Goal: Information Seeking & Learning: Learn about a topic

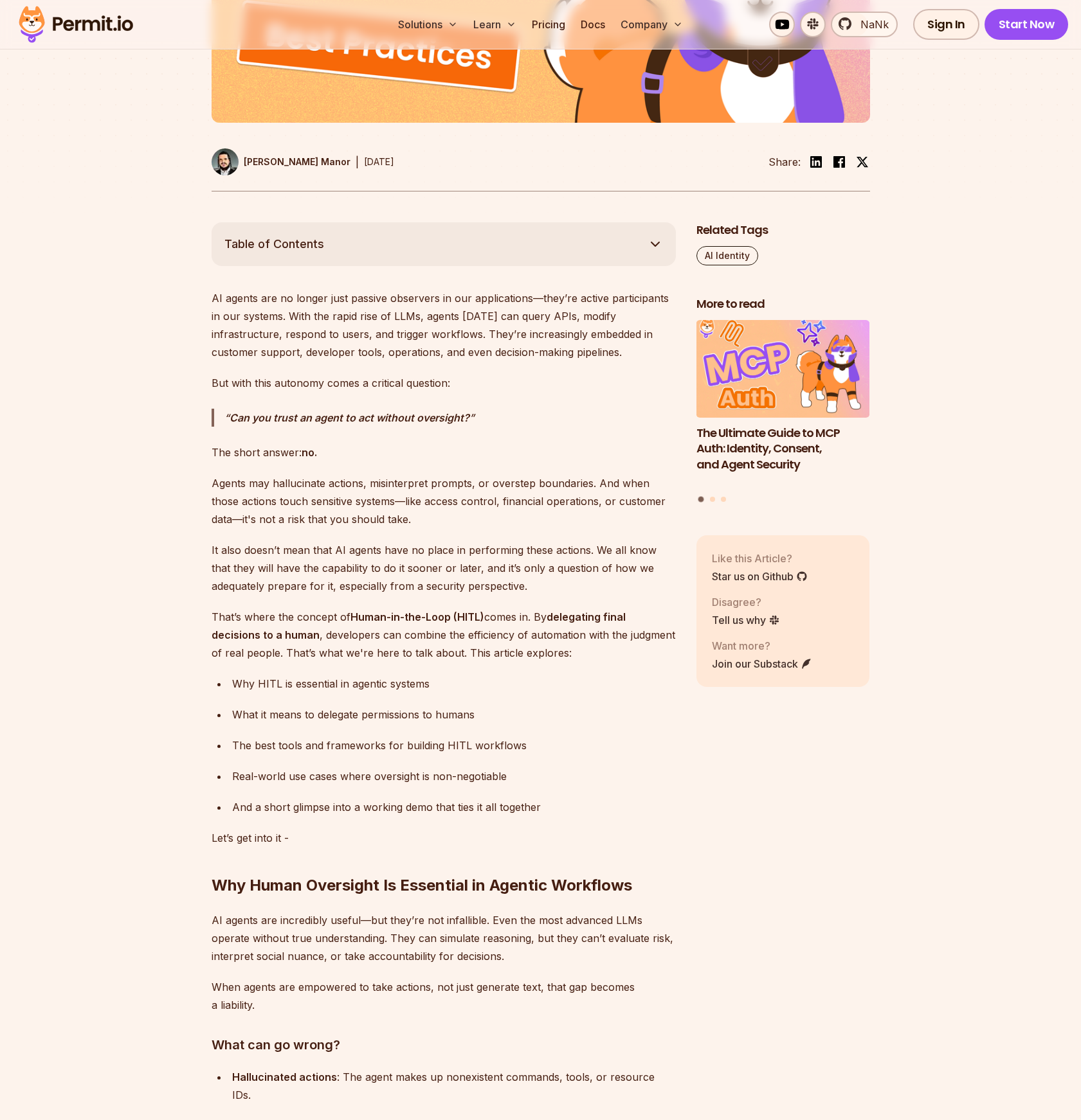
click at [494, 425] on p "Can you trust an agent to act without oversight?" at bounding box center [450, 417] width 451 height 18
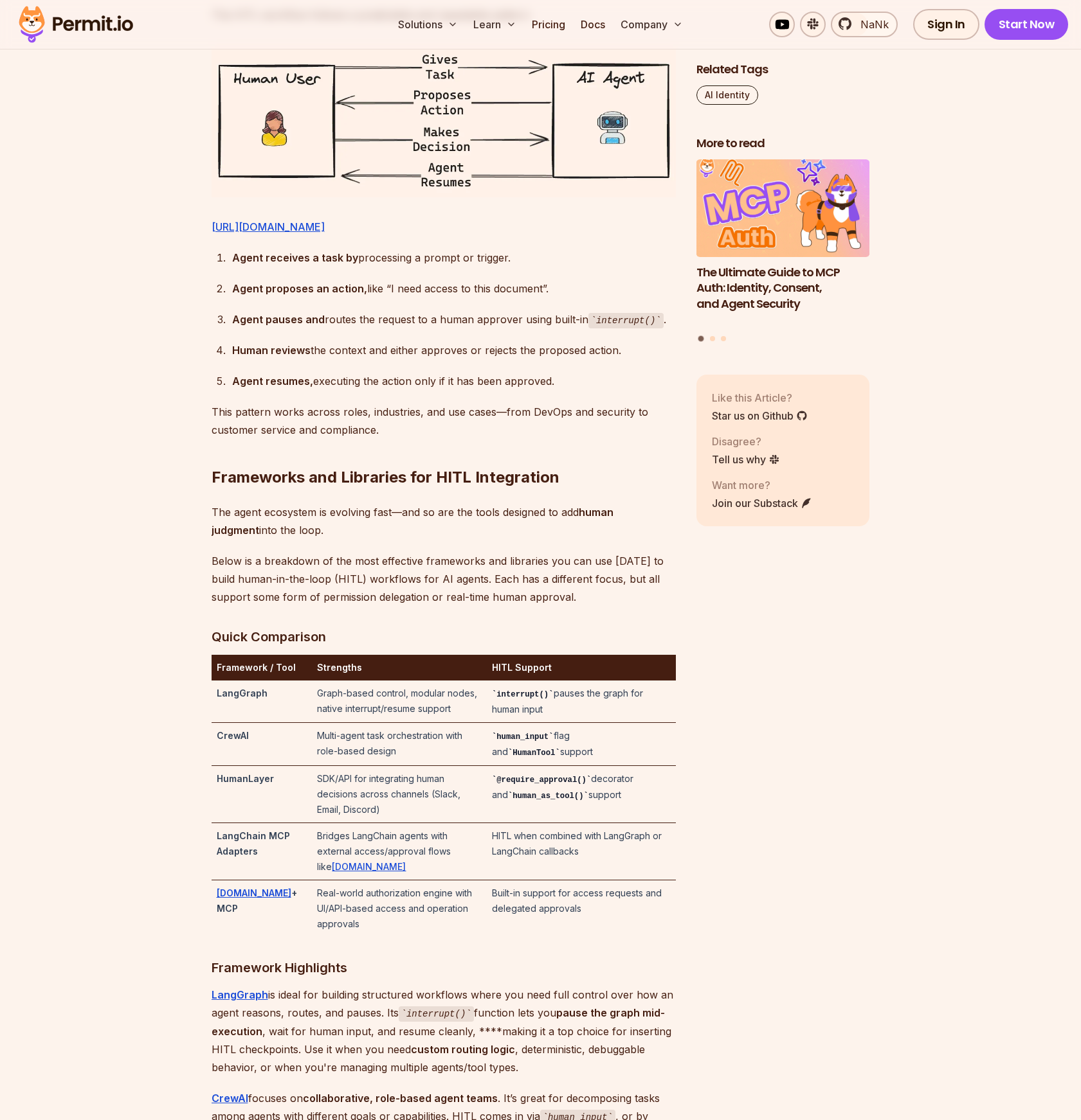
scroll to position [2364, 0]
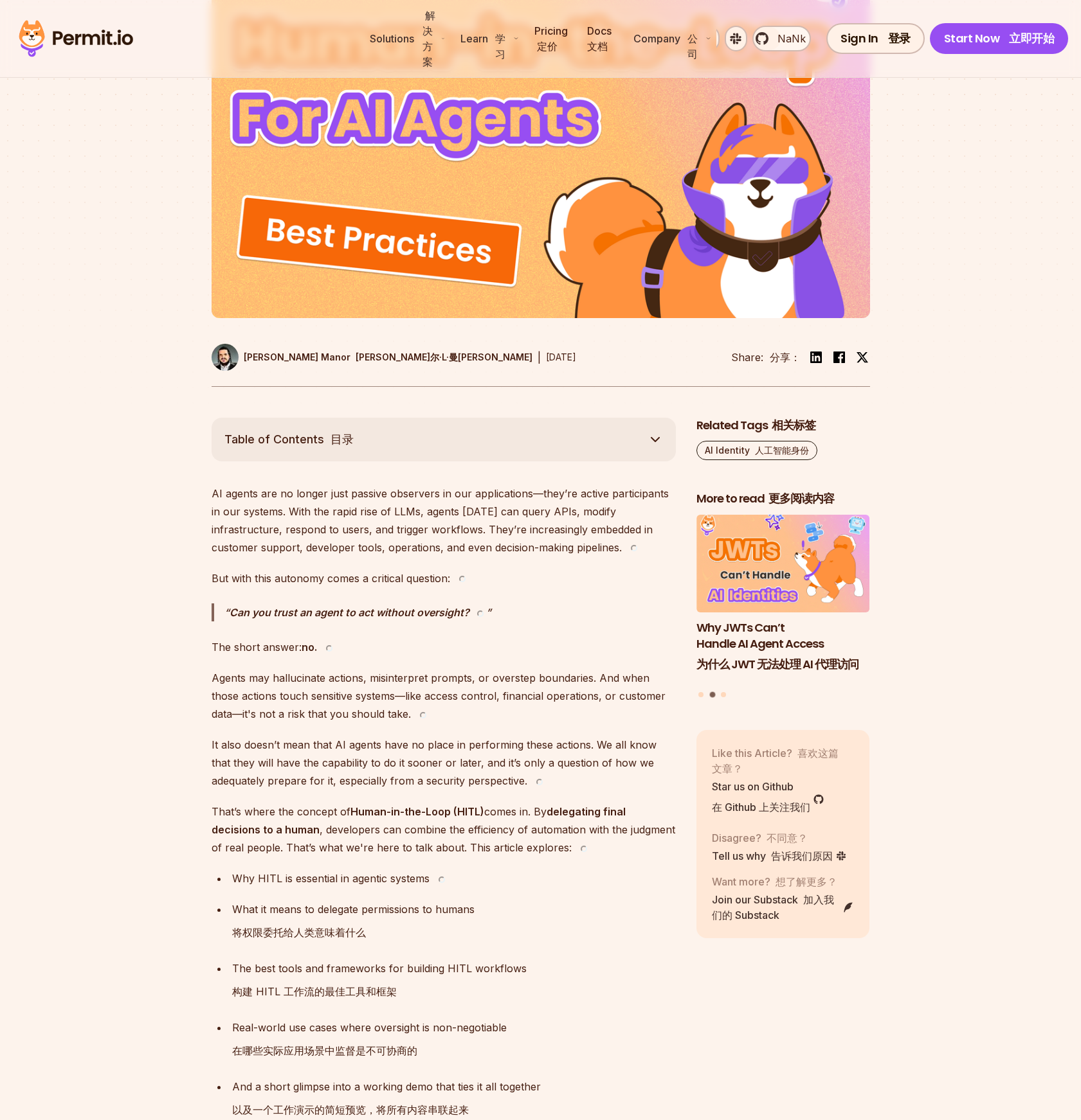
scroll to position [1044, 0]
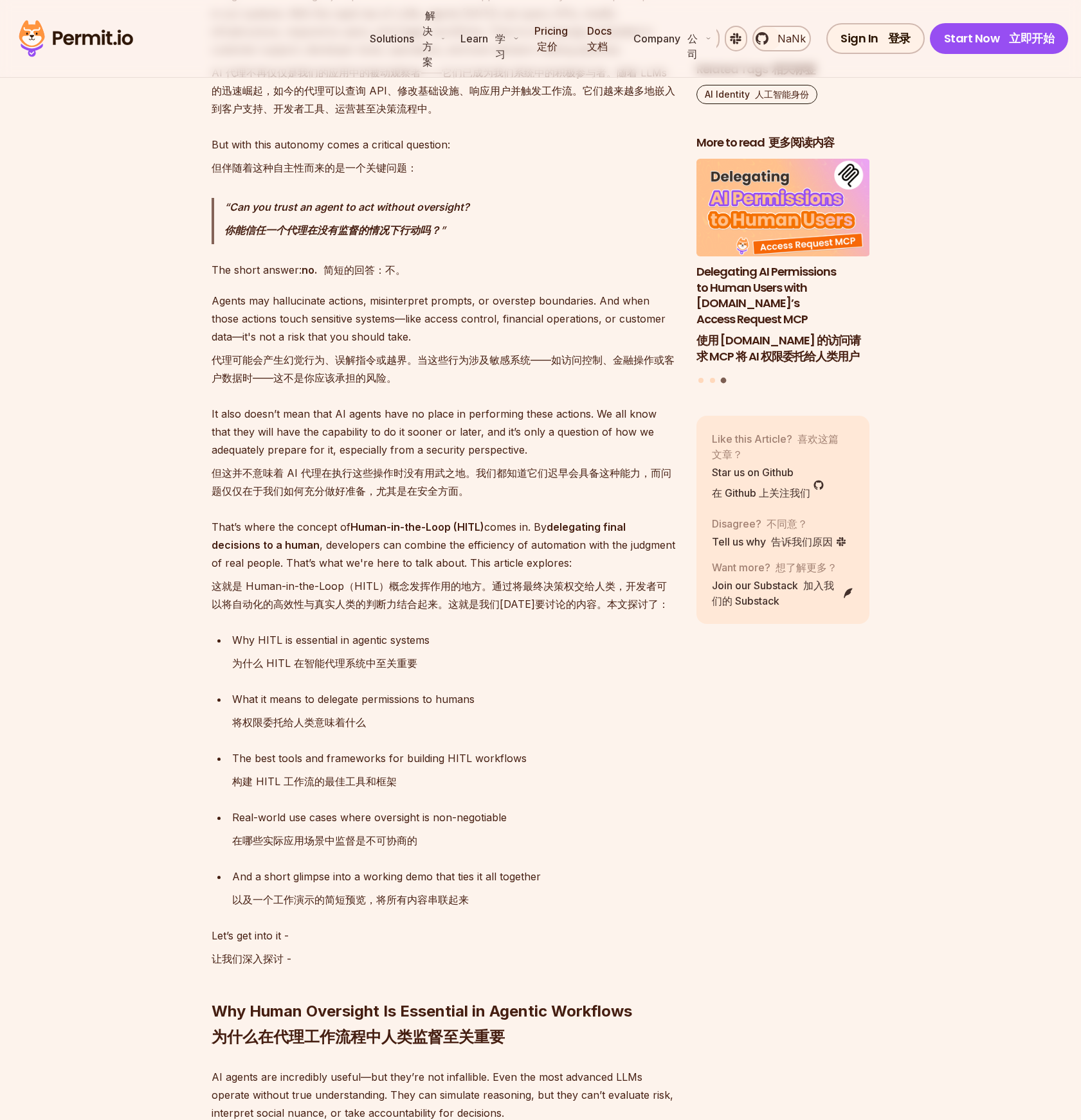
drag, startPoint x: 598, startPoint y: 678, endPoint x: 568, endPoint y: 663, distance: 33.5
click at [598, 678] on ul "Why HITL is essential in agentic systems 为什么 HITL 在智能代理系统中至关重要 What it means to…" at bounding box center [443, 773] width 464 height 283
click at [565, 663] on div "Why HITL is essential in agentic systems 为什么 HITL 在智能代理系统中至关重要" at bounding box center [453, 654] width 444 height 46
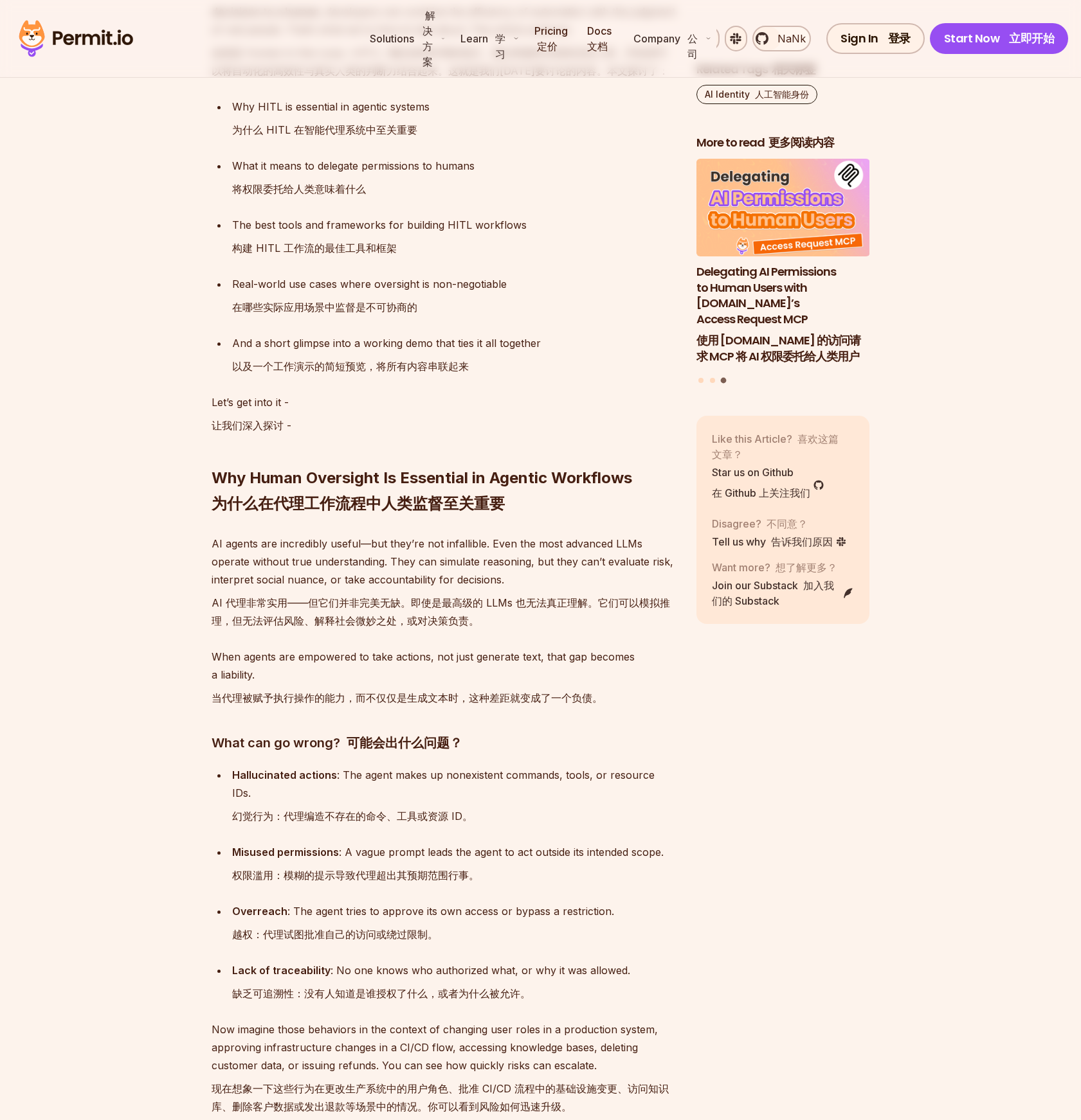
scroll to position [1616, 0]
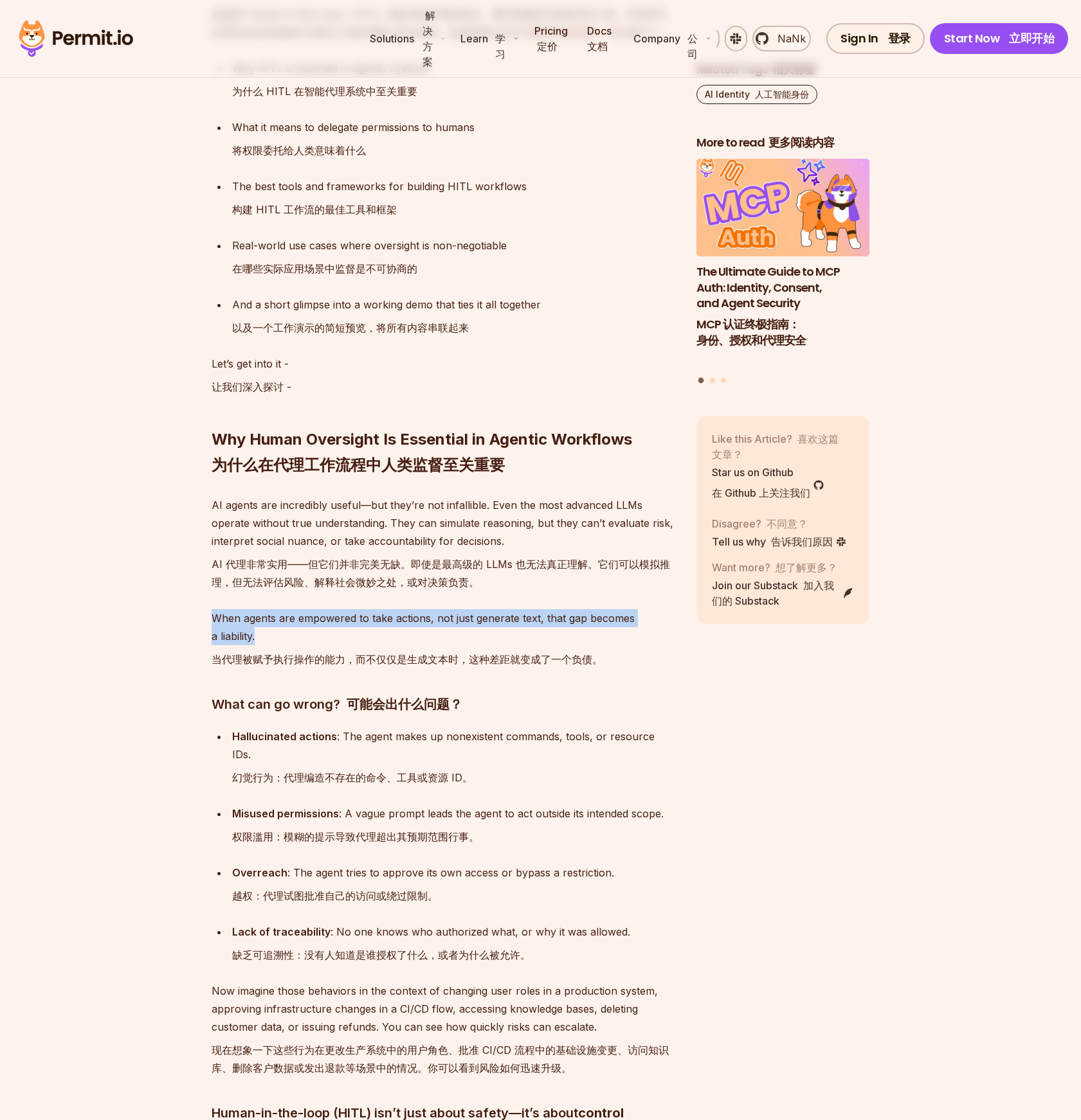
drag, startPoint x: 618, startPoint y: 630, endPoint x: 631, endPoint y: 693, distance: 64.3
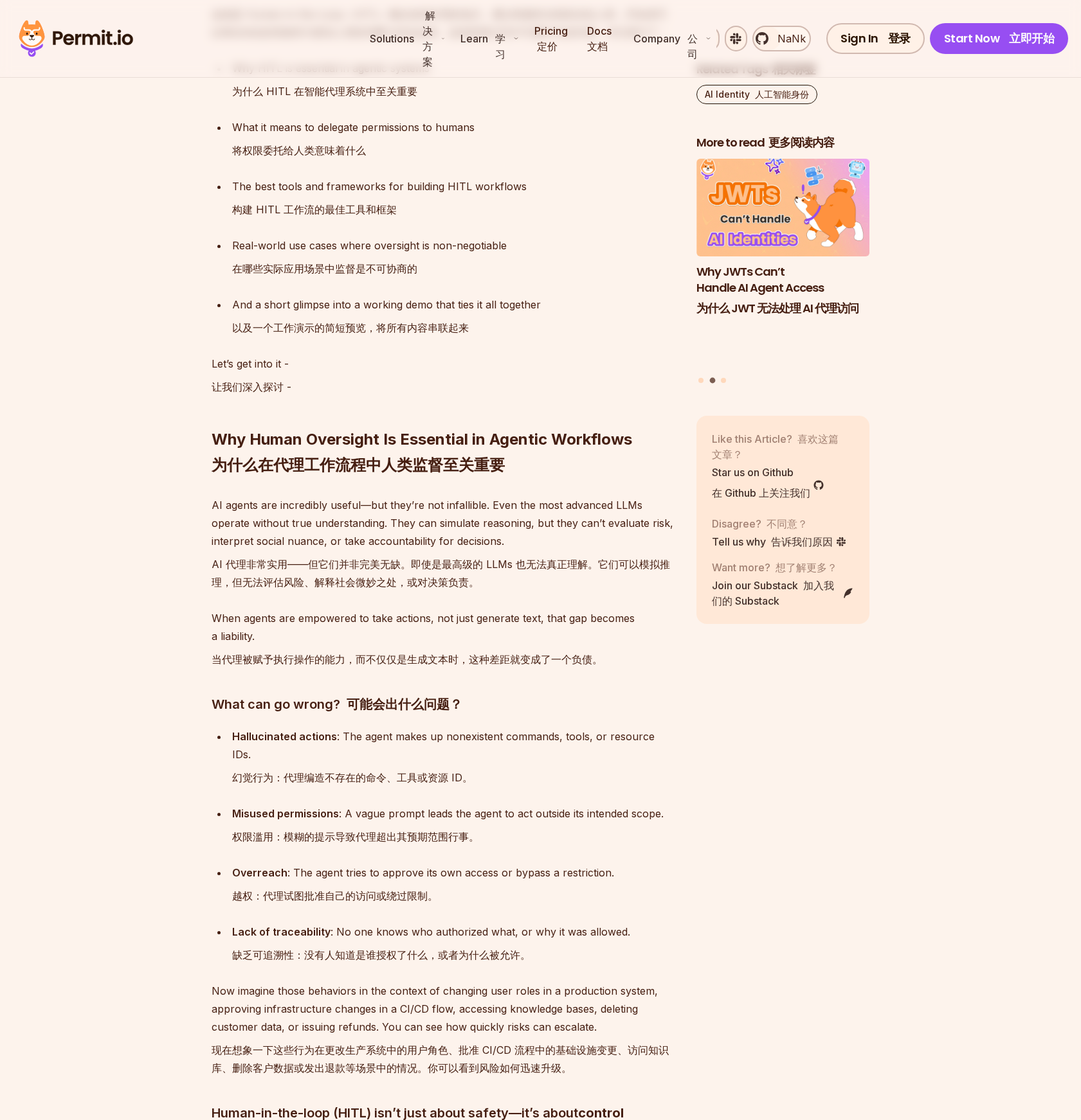
drag, startPoint x: 739, startPoint y: 695, endPoint x: 759, endPoint y: 807, distance: 113.8
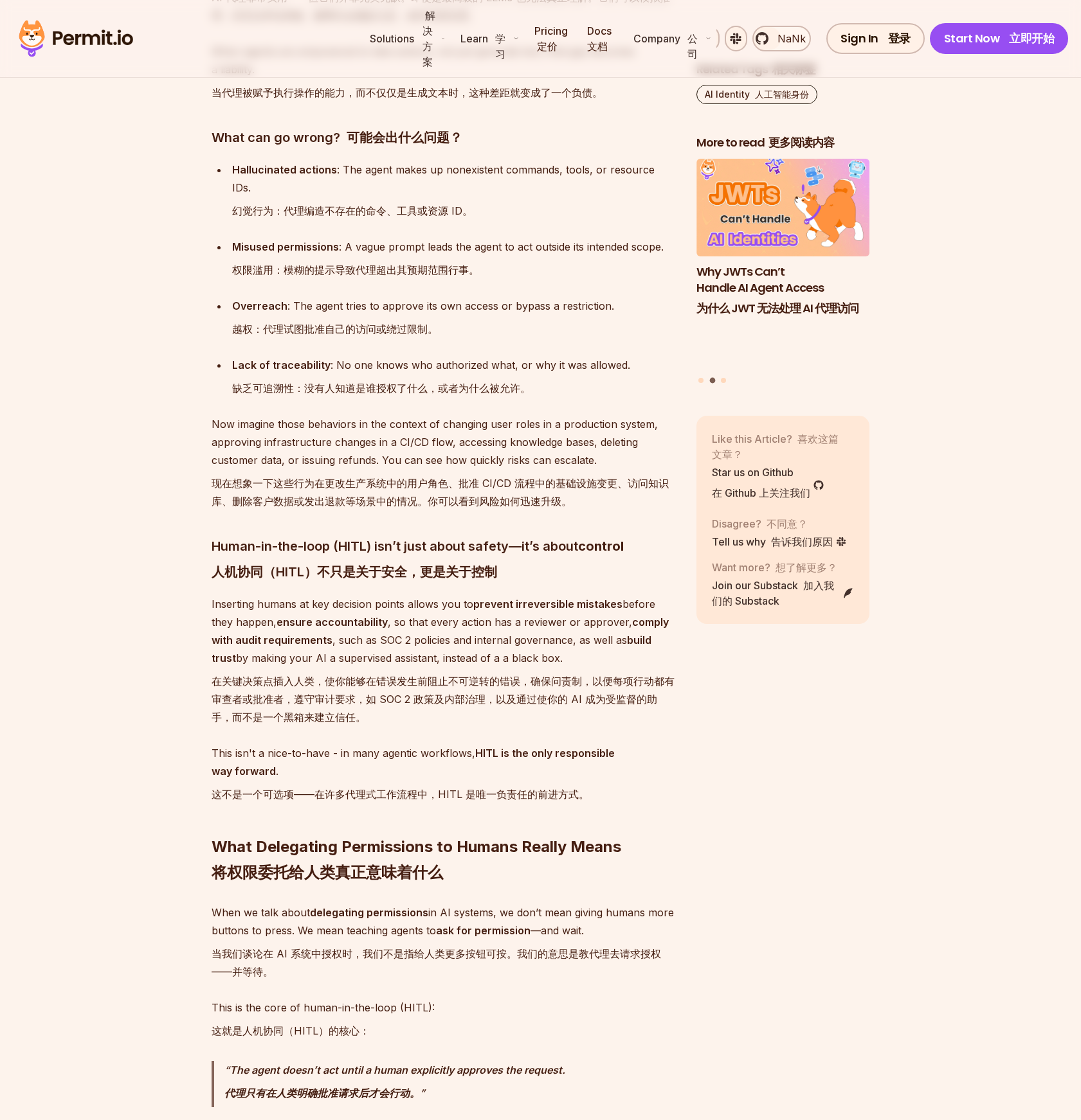
scroll to position [2214, 0]
